Goal: Transaction & Acquisition: Download file/media

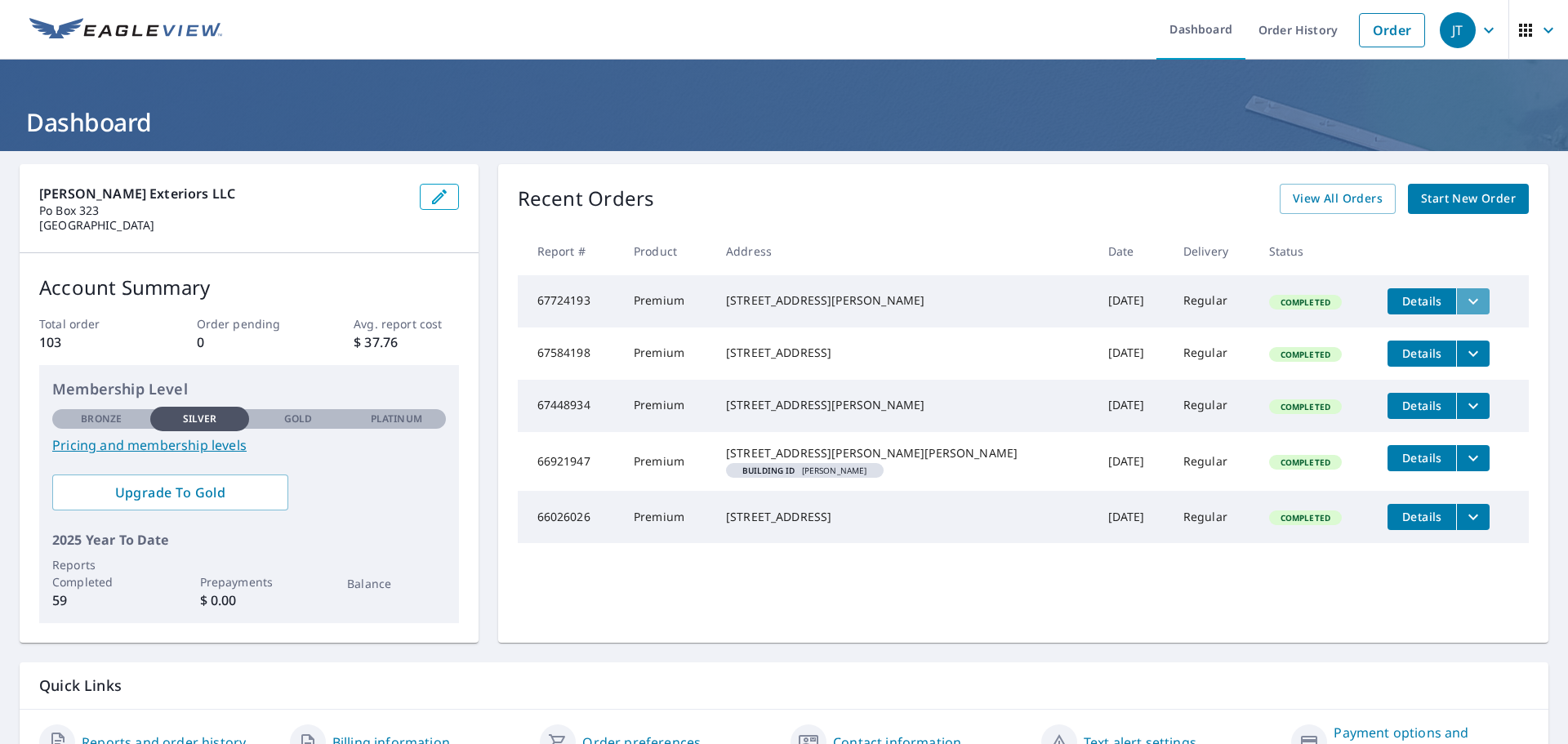
click at [1463, 297] on icon "filesDropdownBtn-67724193" at bounding box center [1473, 302] width 20 height 20
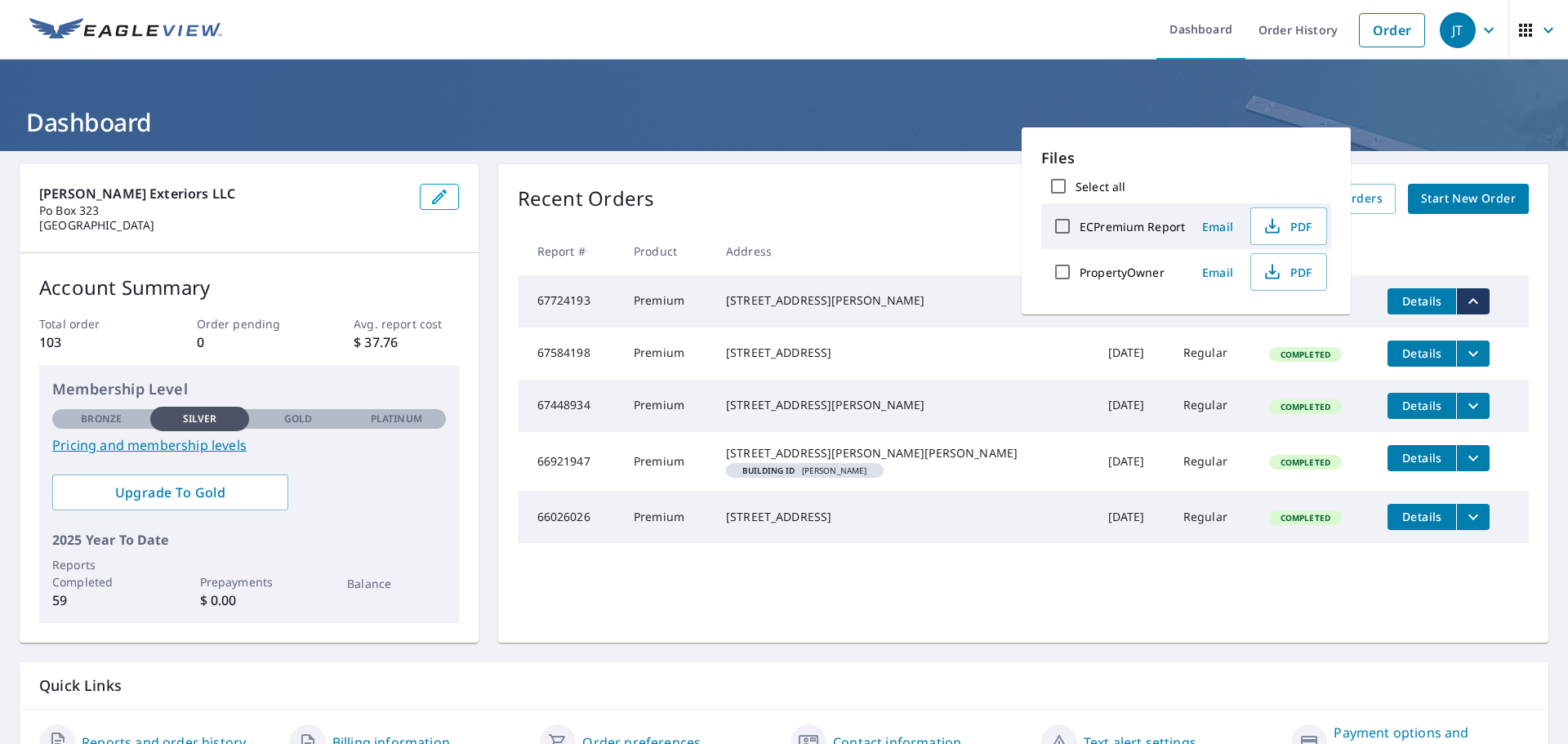
click at [1397, 306] on span "Details" at bounding box center [1422, 301] width 49 height 16
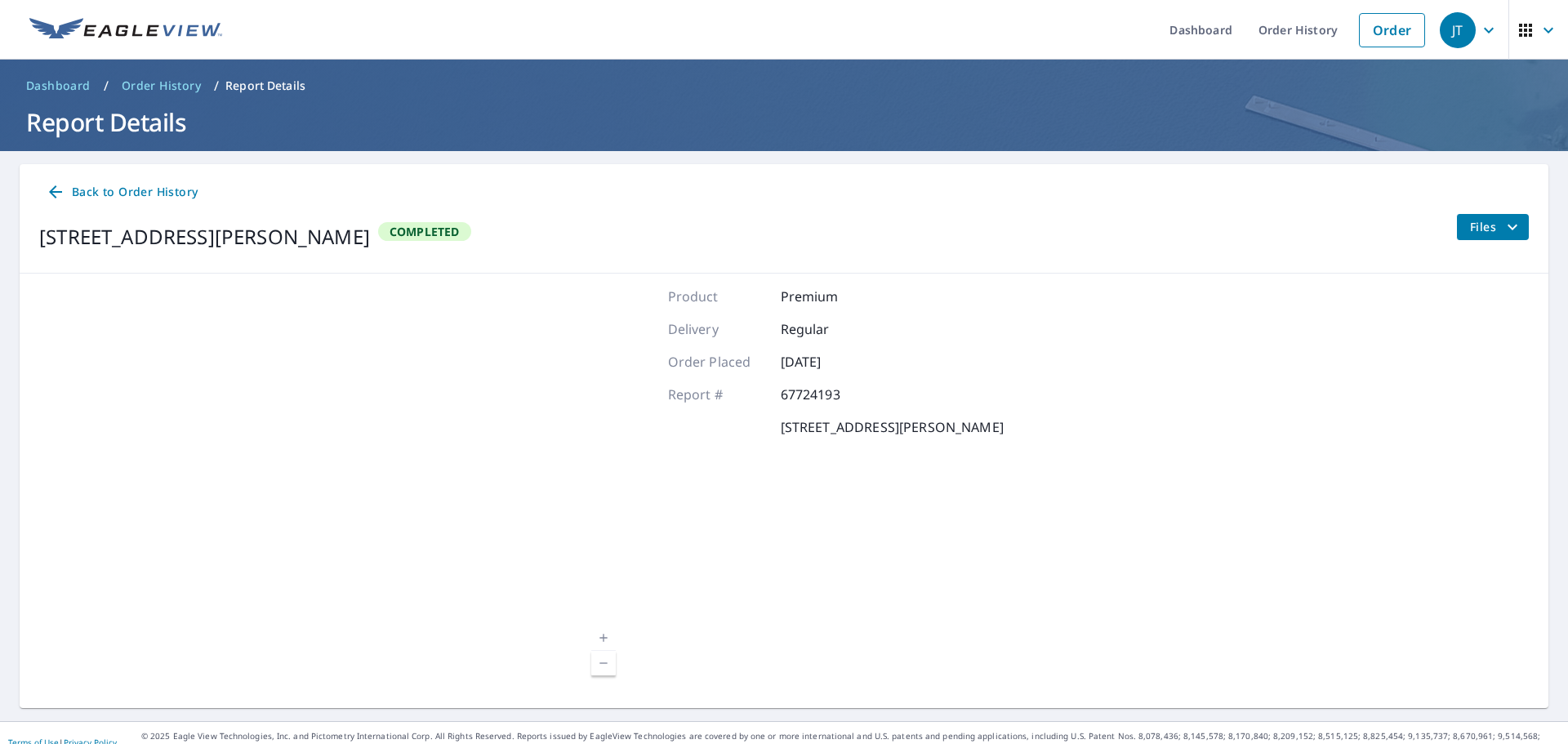
click at [50, 191] on icon at bounding box center [55, 192] width 13 height 13
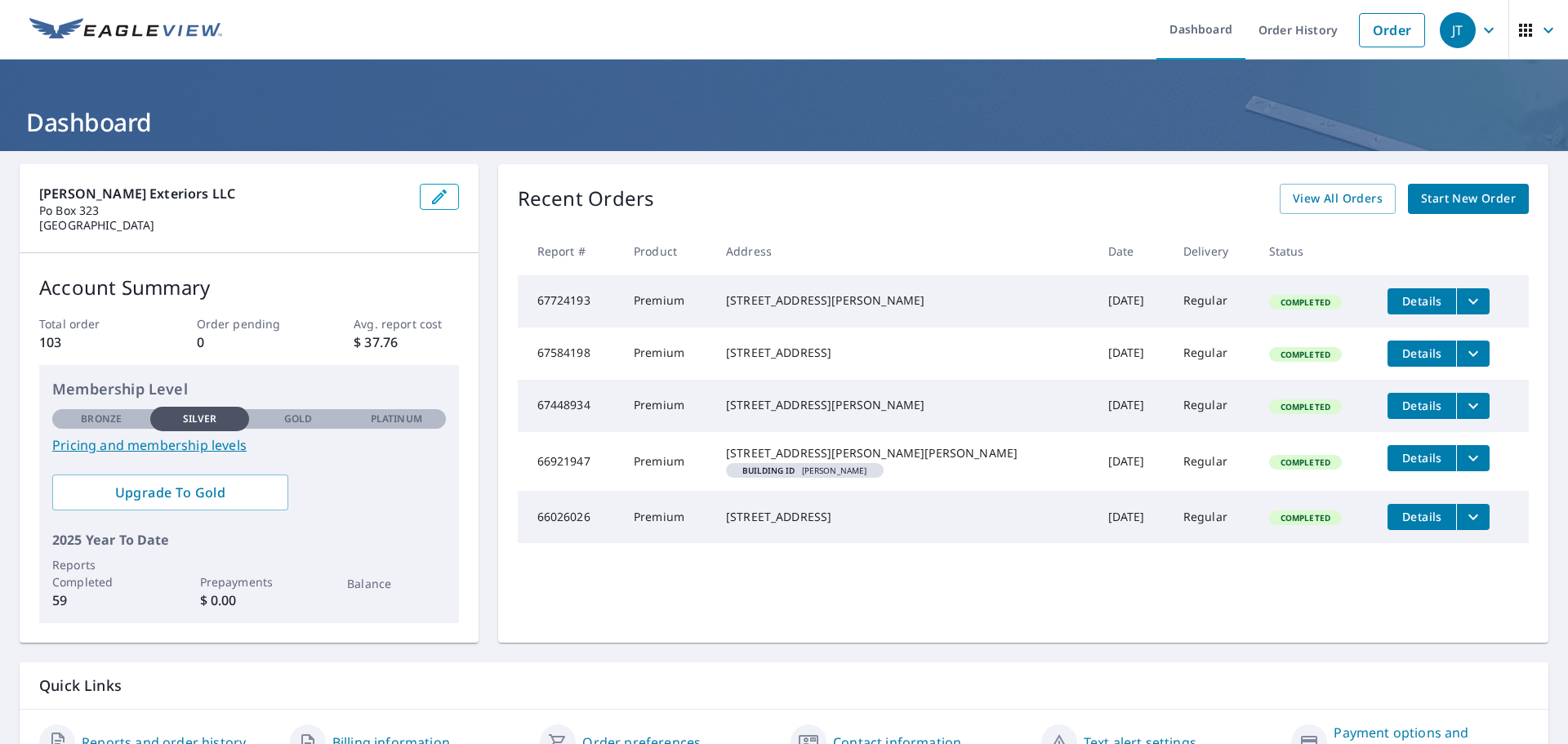
click at [1397, 354] on span "Details" at bounding box center [1422, 353] width 49 height 16
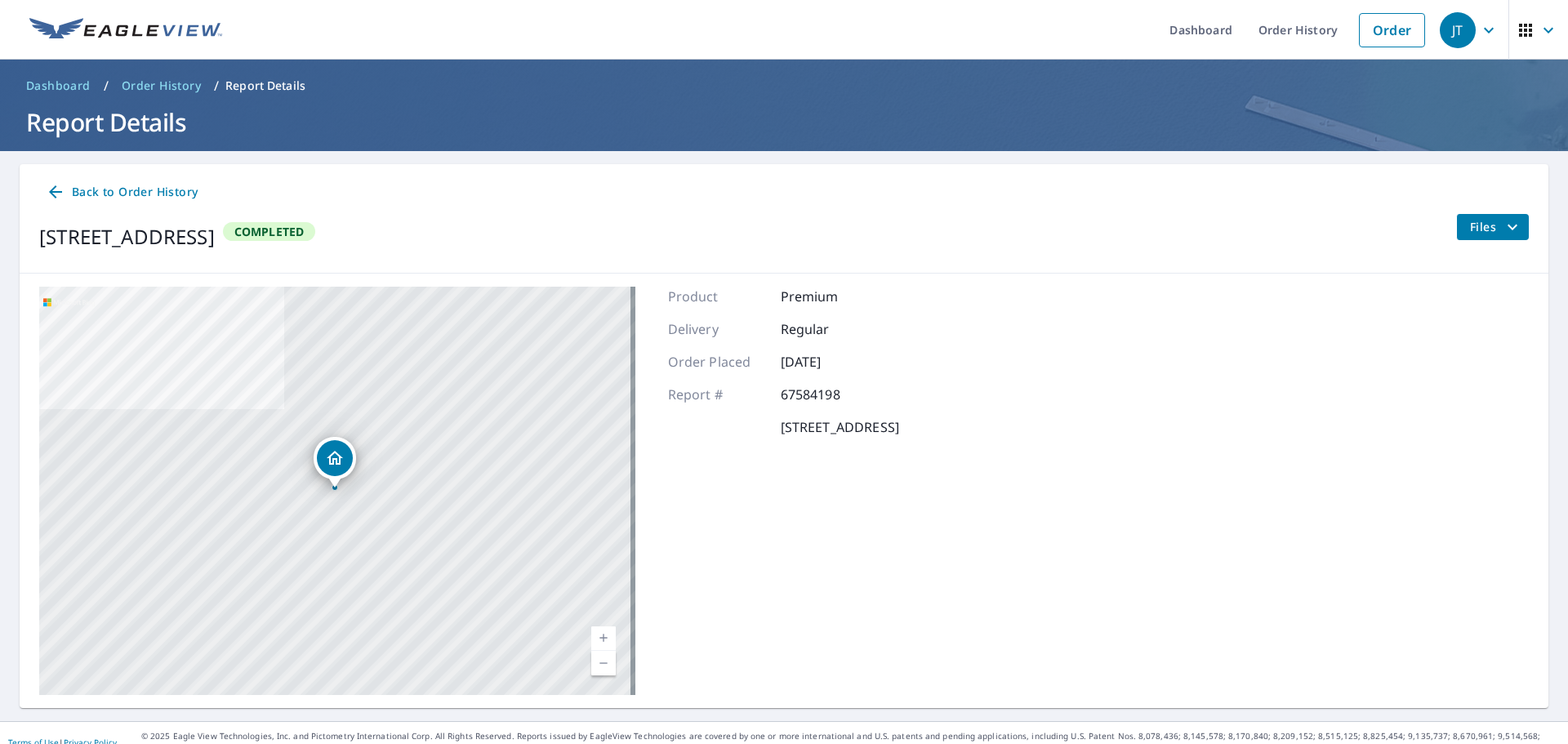
click at [1479, 234] on span "Files" at bounding box center [1495, 227] width 52 height 20
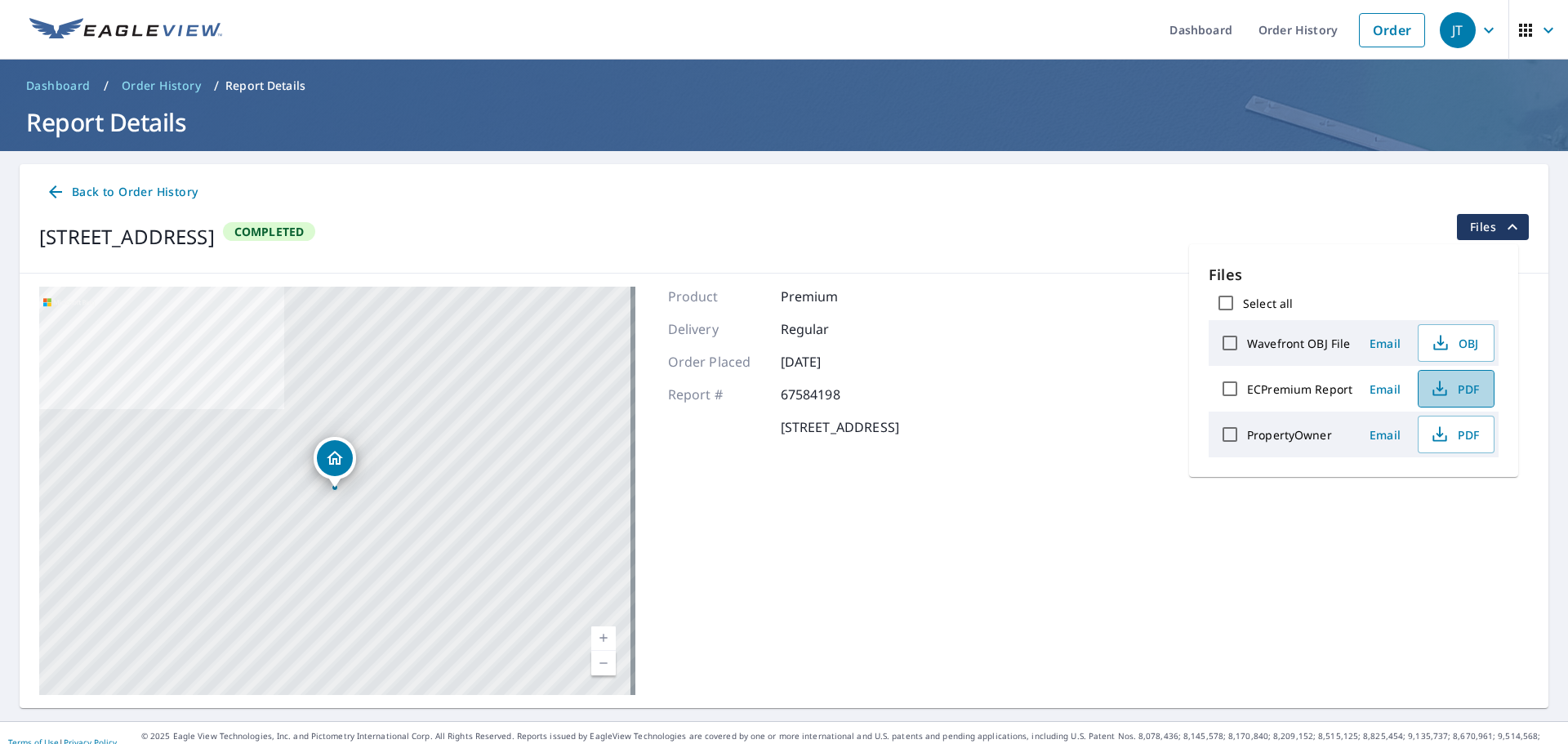
click at [1449, 384] on span "PDF" at bounding box center [1454, 388] width 52 height 20
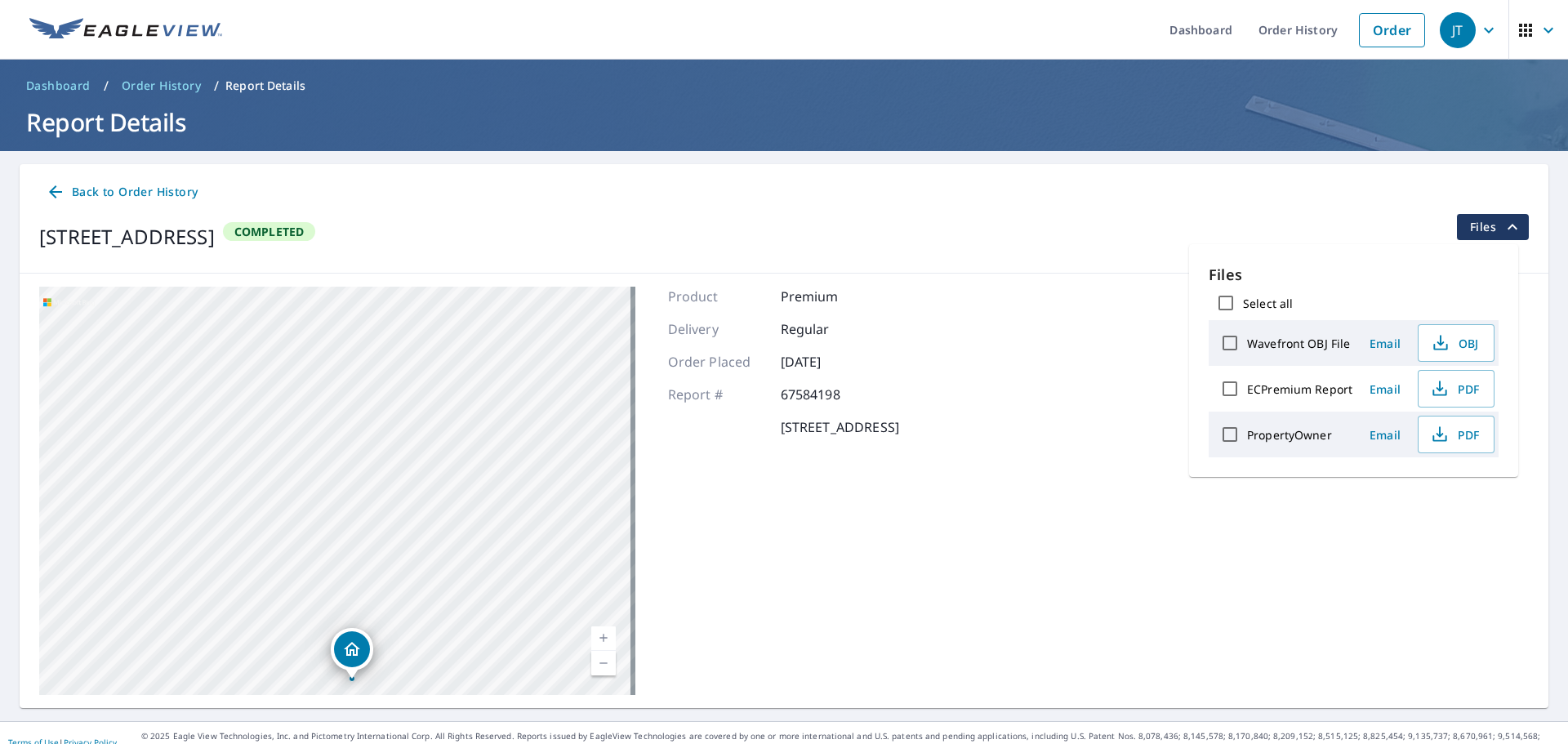
click at [57, 194] on icon at bounding box center [56, 192] width 20 height 20
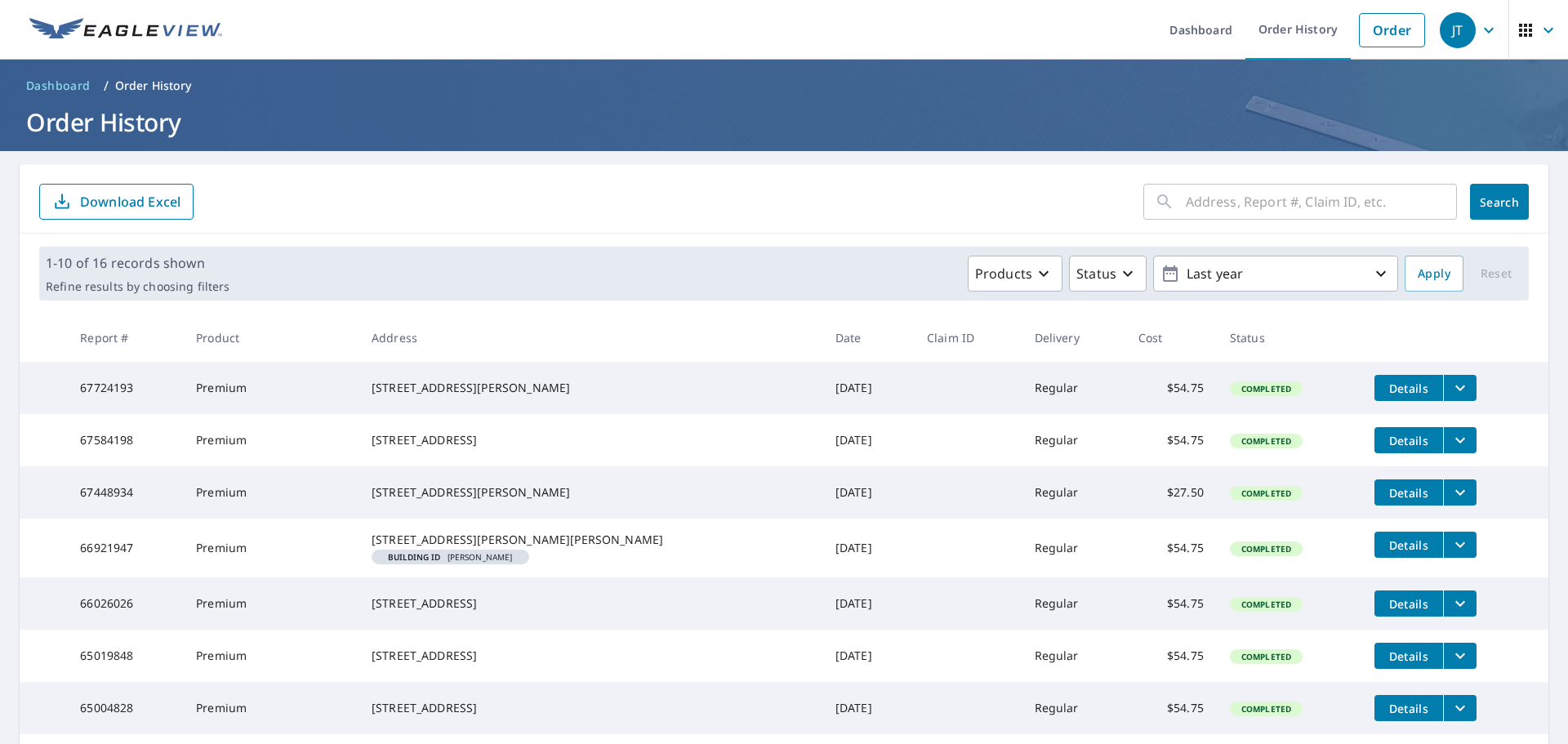
click at [1450, 445] on icon "filesDropdownBtn-67584198" at bounding box center [1460, 440] width 20 height 20
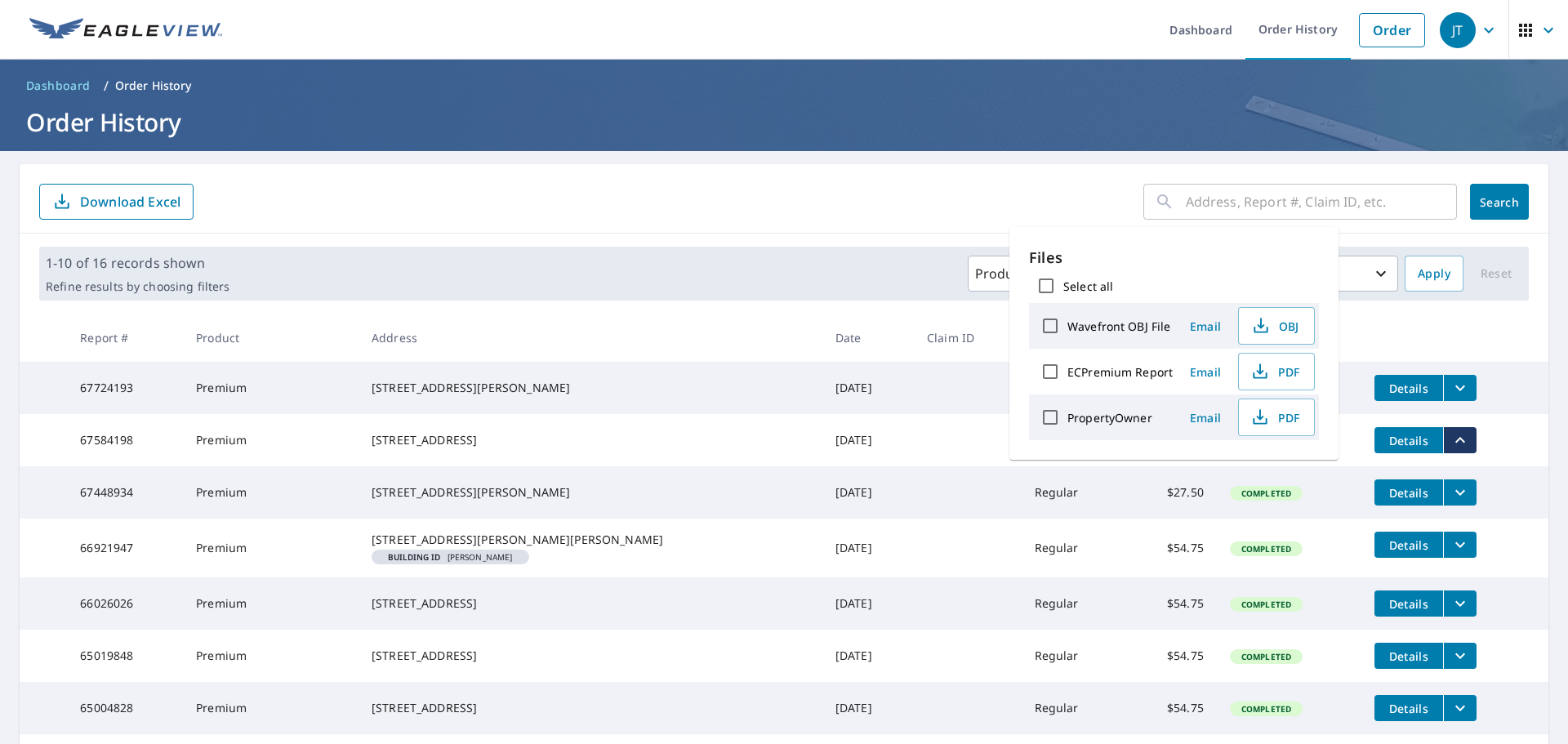
click at [1384, 448] on span "Details" at bounding box center [1409, 440] width 49 height 16
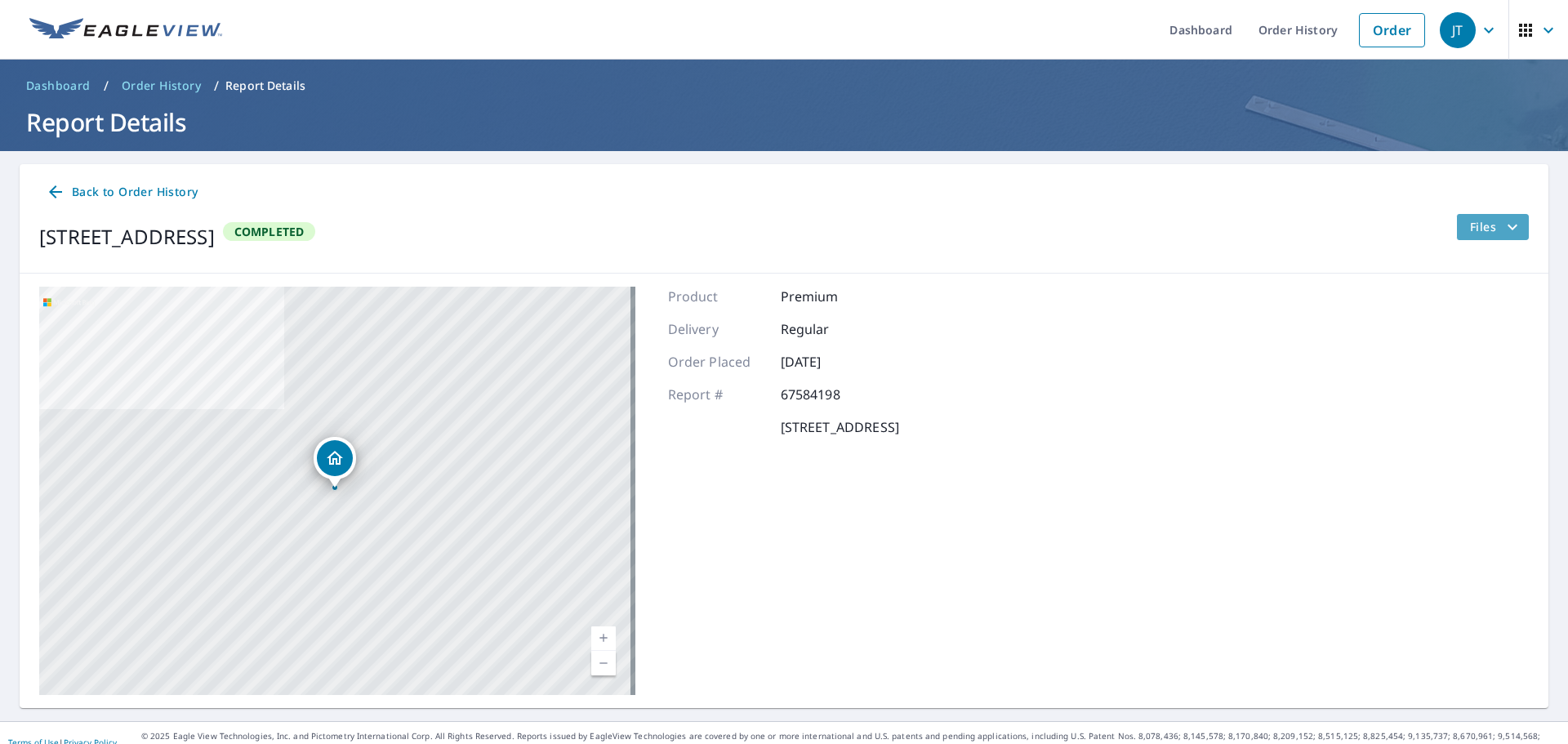
click at [1470, 230] on span "Files" at bounding box center [1495, 227] width 52 height 20
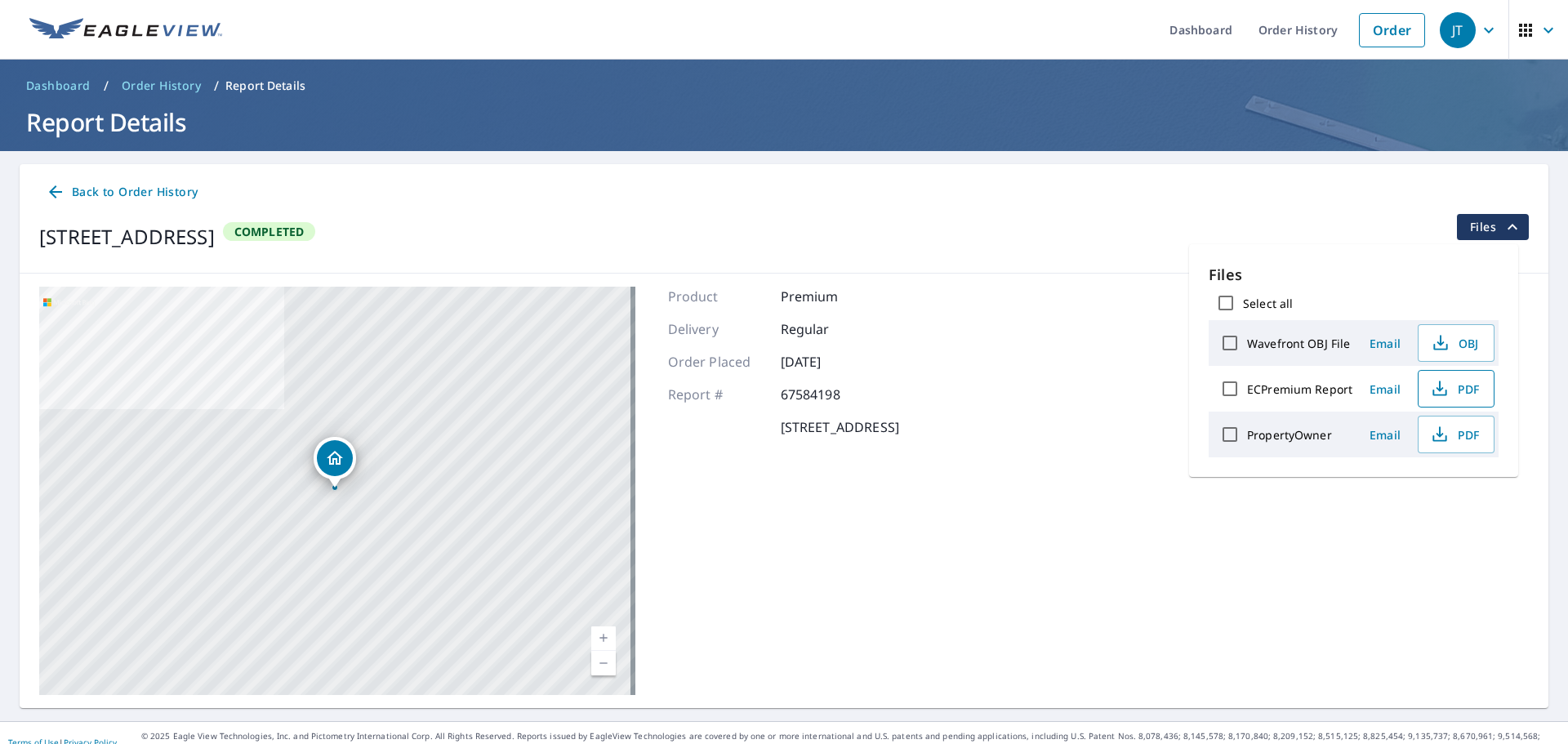
click at [1456, 391] on span "PDF" at bounding box center [1454, 388] width 52 height 20
